Goal: Information Seeking & Learning: Understand process/instructions

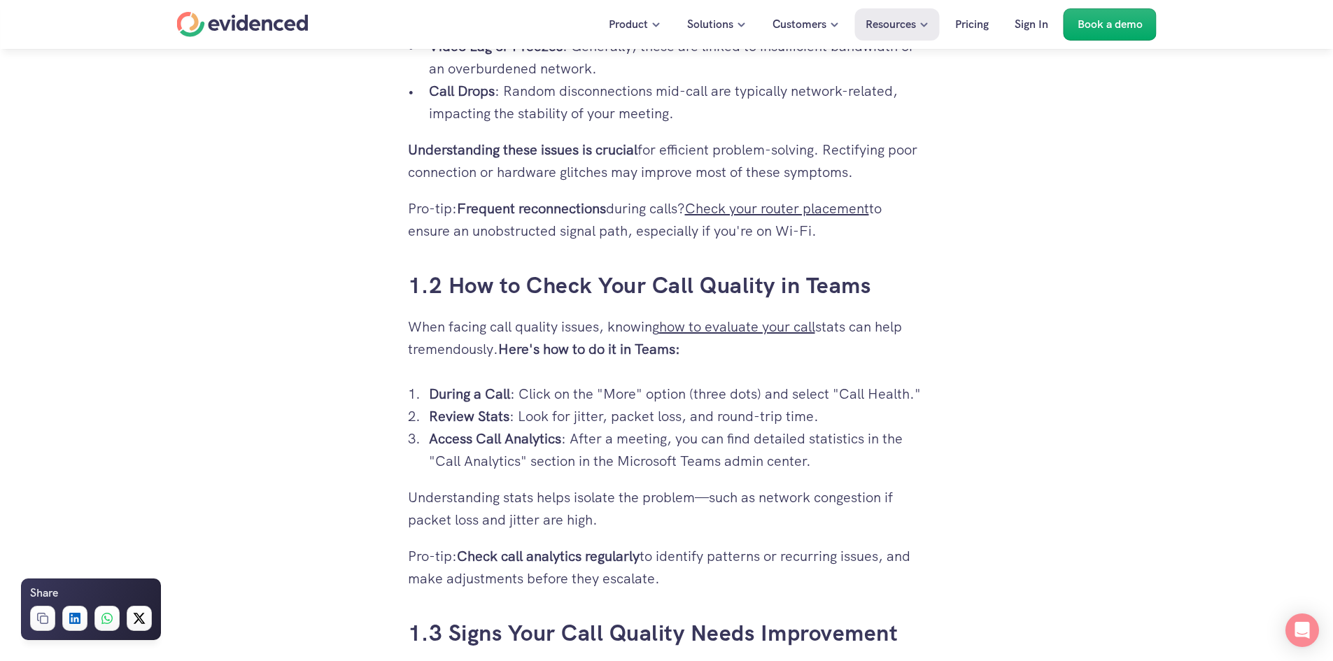
scroll to position [1119, 0]
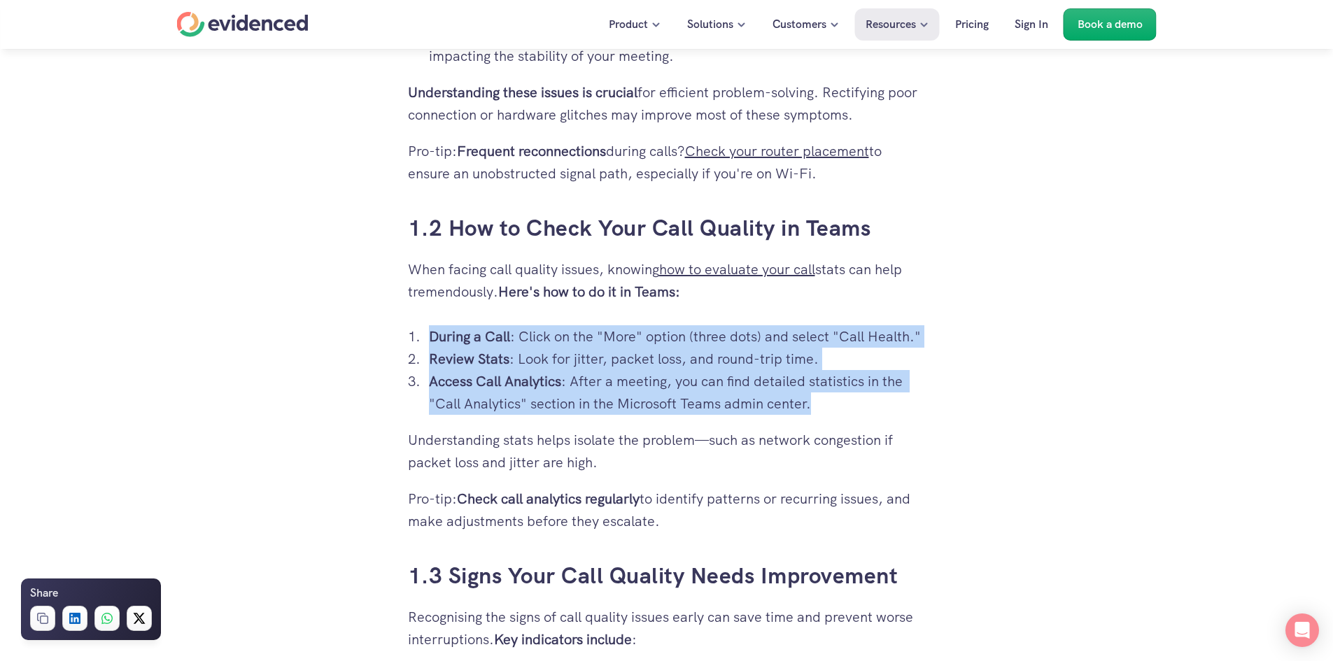
drag, startPoint x: 830, startPoint y: 409, endPoint x: 351, endPoint y: 343, distance: 484.5
copy ol "During a Call : Click on the "More" option (three dots) and select "Call Health…"
click at [709, 346] on p "During a Call : Click on the "More" option (three dots) and select "Call Health…" at bounding box center [677, 336] width 497 height 22
drag, startPoint x: 827, startPoint y: 402, endPoint x: 376, endPoint y: 336, distance: 456.1
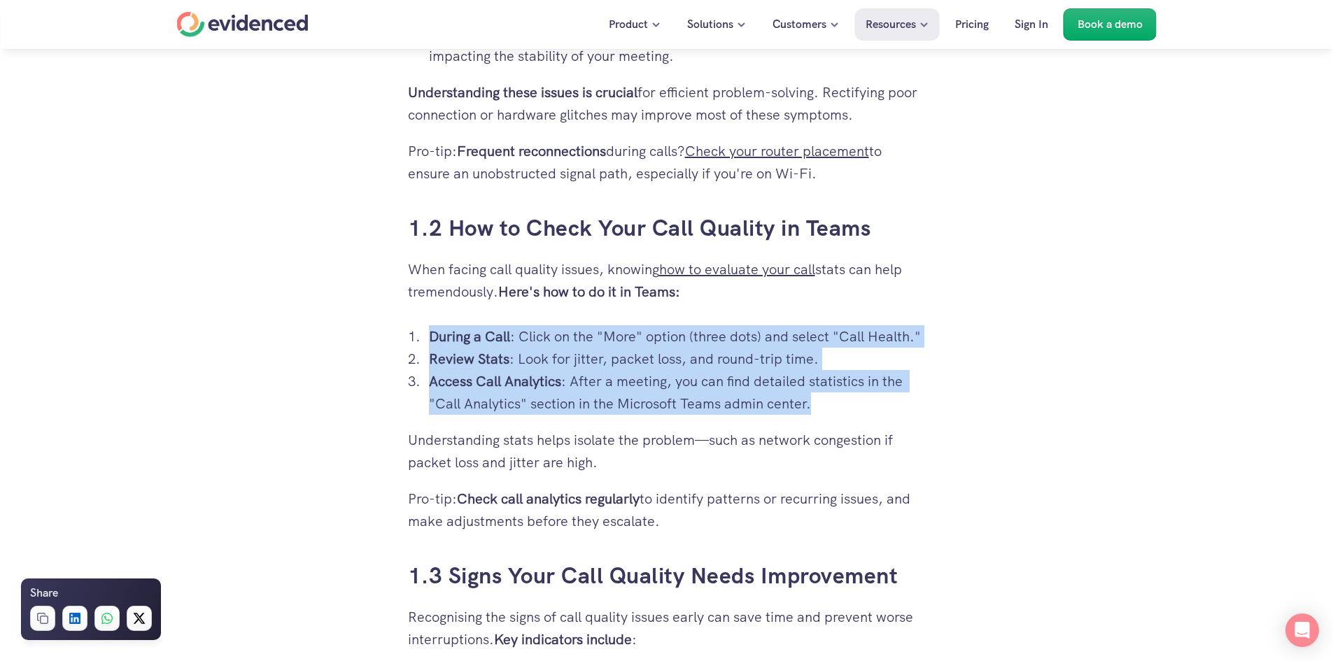
copy ol "During a Call : Click on the "More" option (three dots) and select "Call Health…"
drag, startPoint x: 700, startPoint y: 392, endPoint x: 365, endPoint y: 323, distance: 342.4
